Goal: Information Seeking & Learning: Learn about a topic

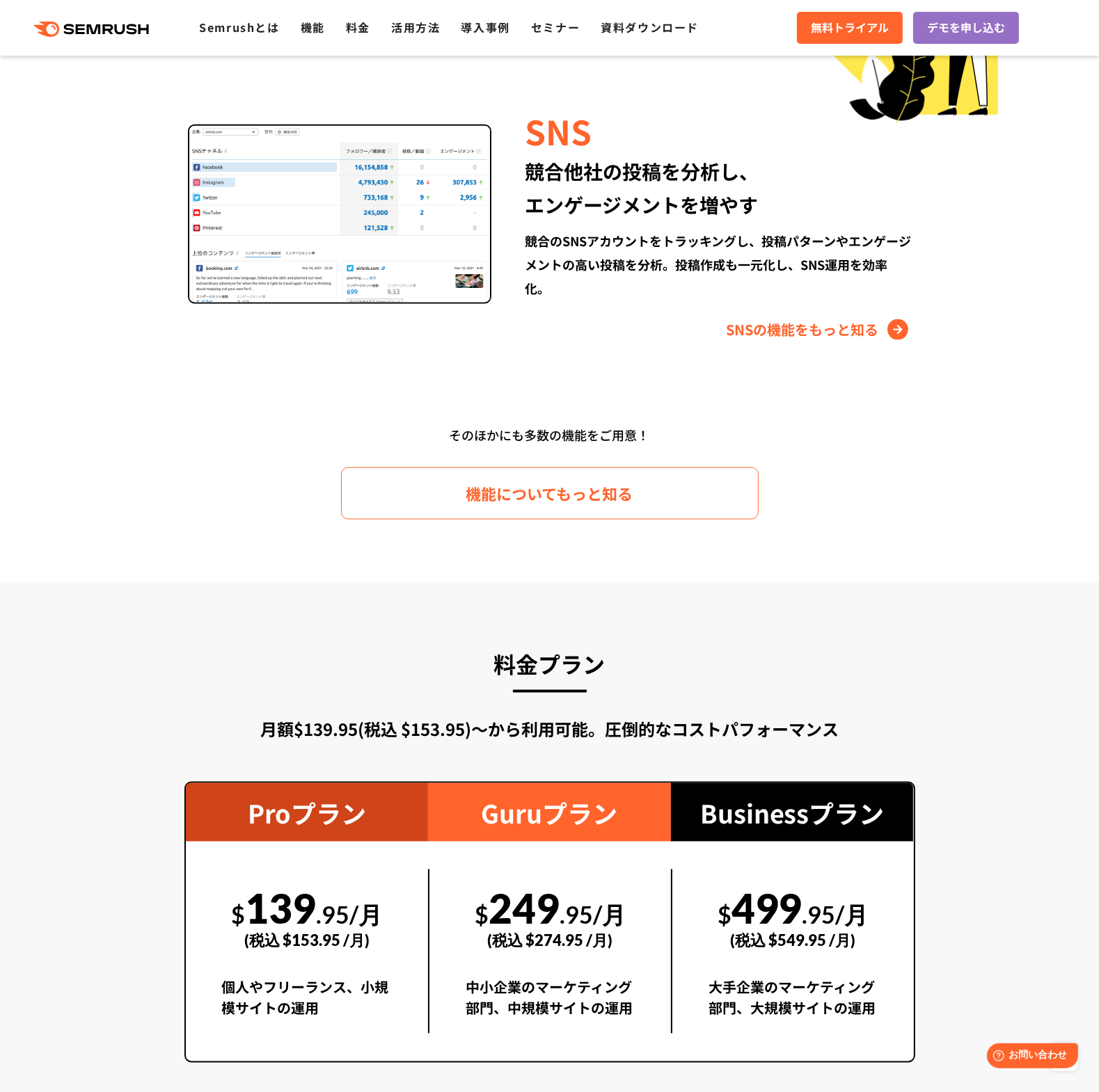
scroll to position [1878, 0]
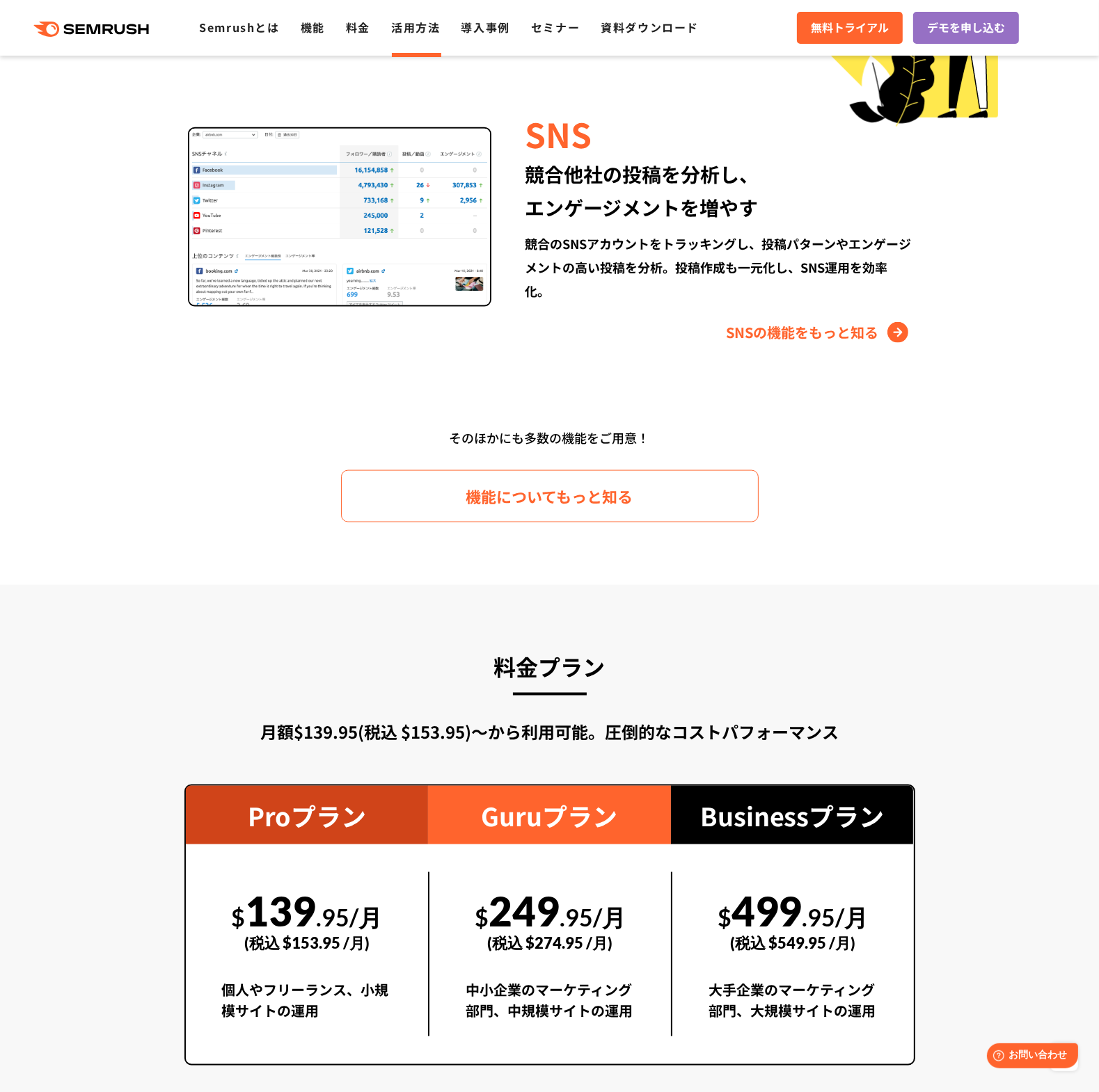
click at [417, 35] on link "活用方法" at bounding box center [416, 27] width 49 height 17
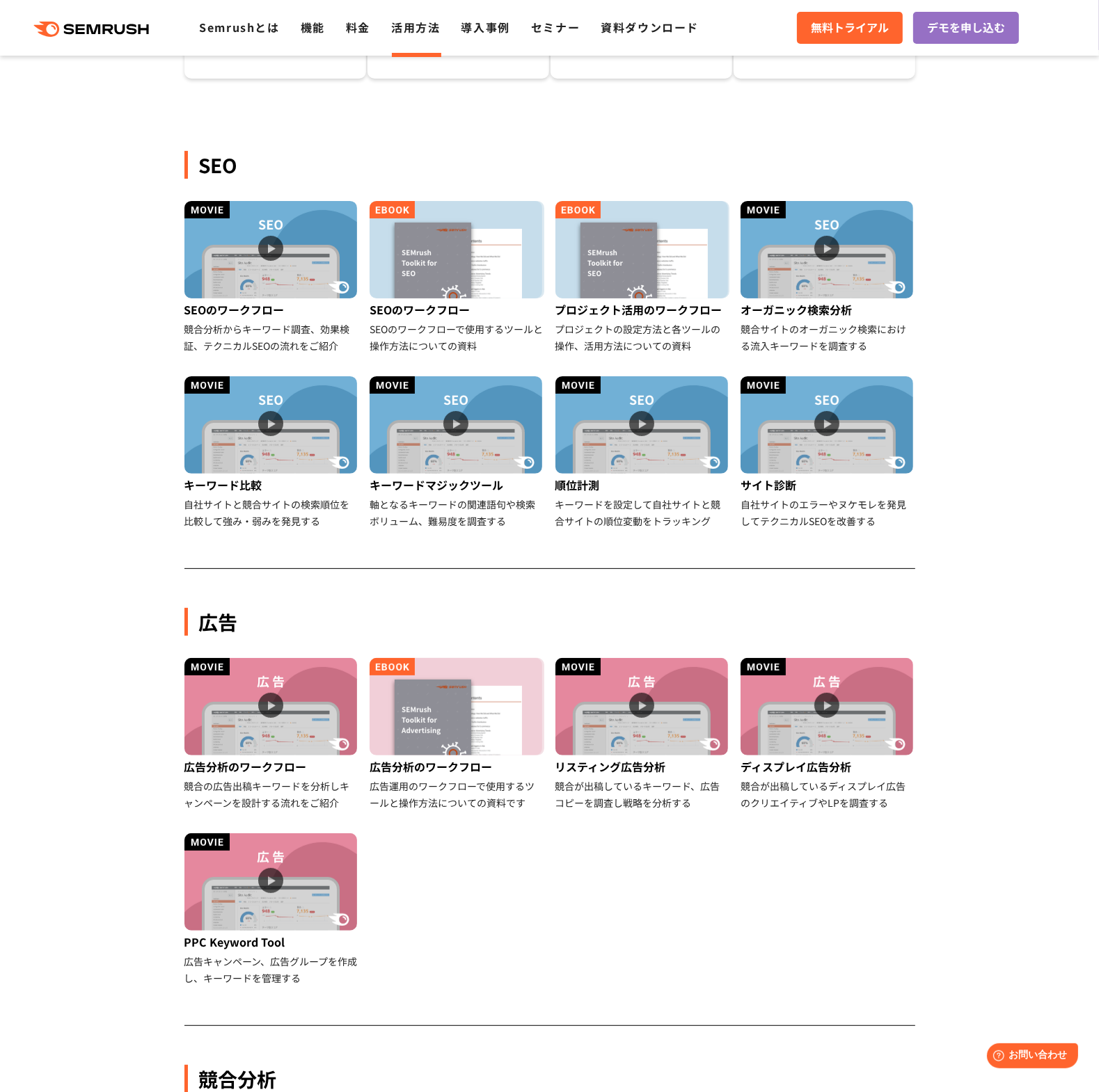
scroll to position [278, 0]
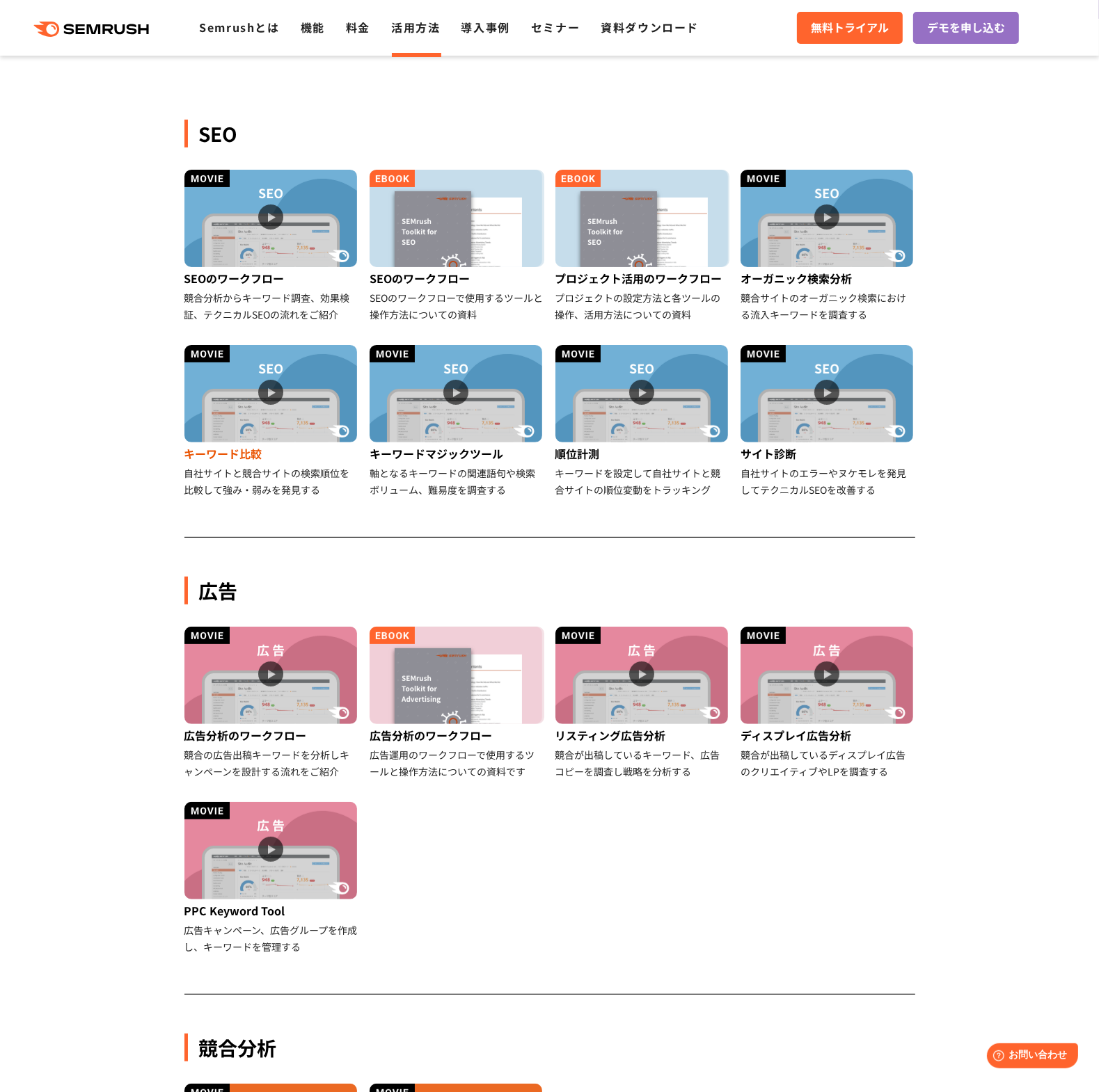
click at [261, 393] on img at bounding box center [271, 394] width 173 height 97
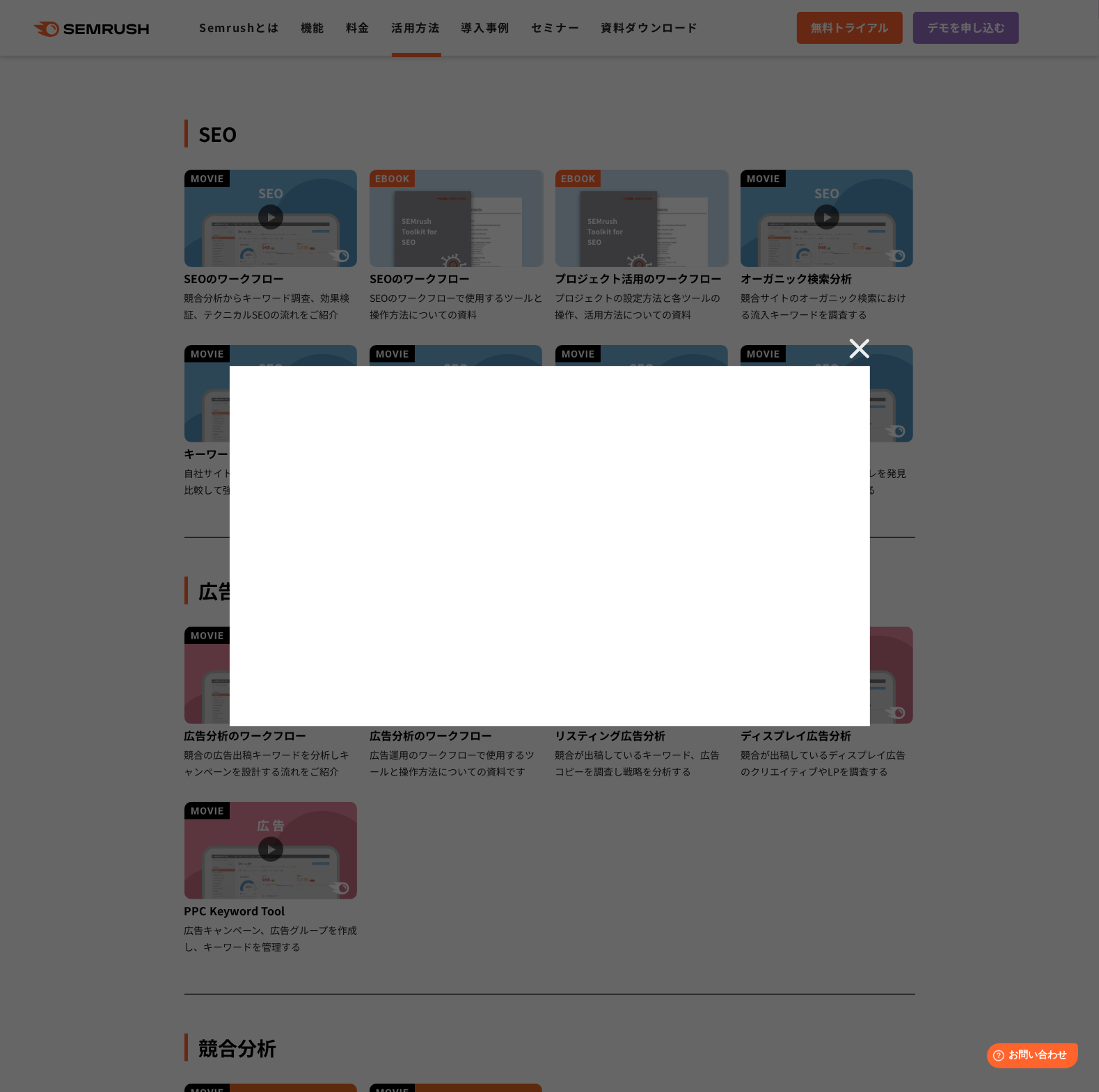
click at [863, 351] on img at bounding box center [860, 348] width 21 height 21
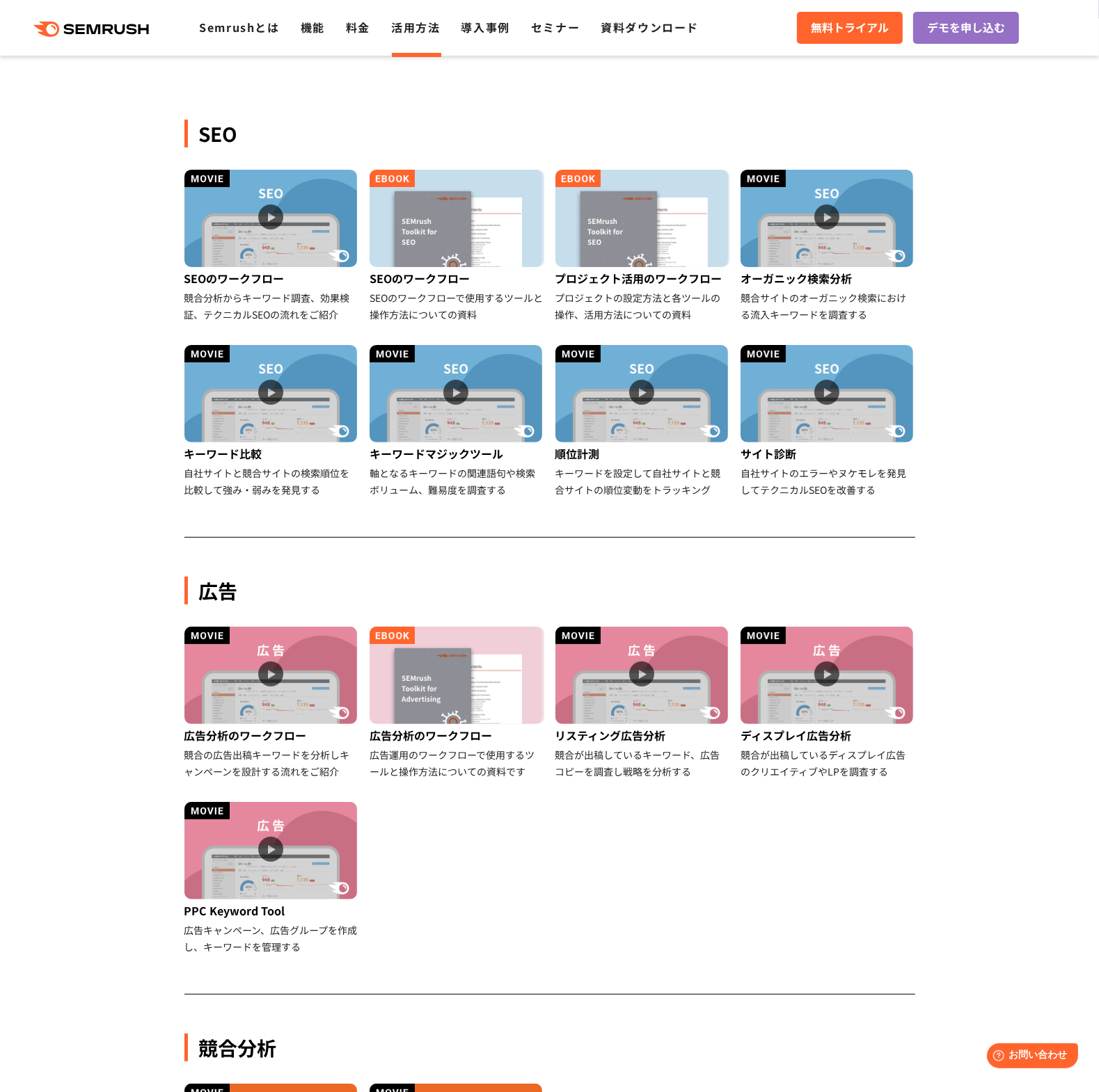
drag, startPoint x: 922, startPoint y: 552, endPoint x: 923, endPoint y: 537, distance: 15.0
click at [923, 547] on div "SEO SEOのワークフロー 競合分析からキーワード調査、効果検証、テクニカルSEOの流れをご紹介 SEOのワークフロー SEOのワークフローで使用するツール…" at bounding box center [550, 800] width 759 height 1516
